Goal: Task Accomplishment & Management: Use online tool/utility

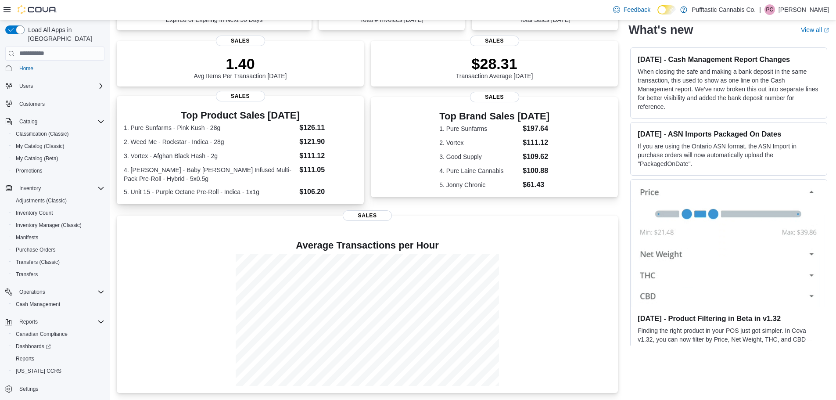
scroll to position [114, 0]
click at [29, 355] on span "Reports" at bounding box center [25, 358] width 18 height 7
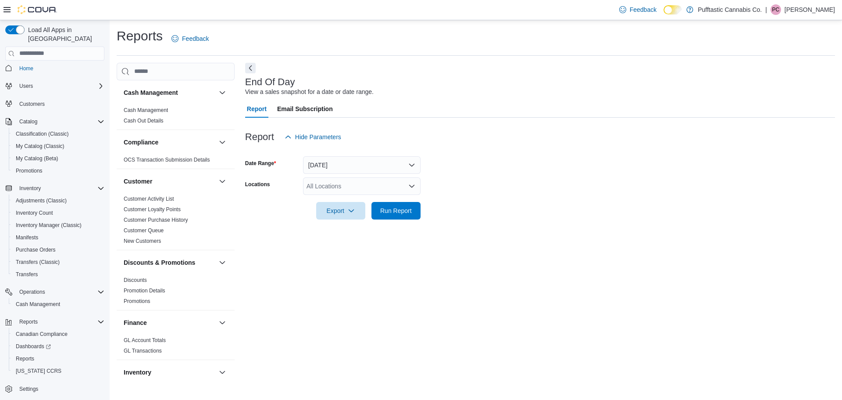
click at [535, 159] on form "Date Range Today Locations All Locations Export Run Report" at bounding box center [540, 183] width 590 height 74
click at [362, 188] on div "All Locations" at bounding box center [362, 186] width 118 height 18
click at [508, 199] on div at bounding box center [540, 198] width 590 height 7
click at [348, 211] on icon "button" at bounding box center [351, 210] width 7 height 7
click at [353, 244] on span "Export to Pdf" at bounding box center [341, 245] width 39 height 7
